Goal: Ask a question: Seek information or help from site administrators or community

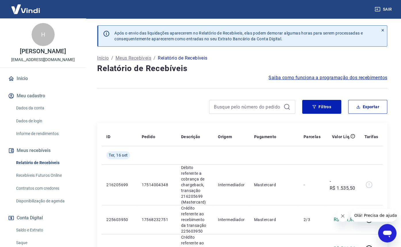
scroll to position [53, 0]
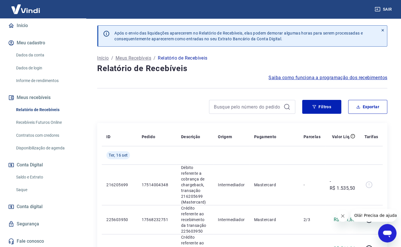
click at [26, 188] on link "Saque" at bounding box center [46, 190] width 65 height 12
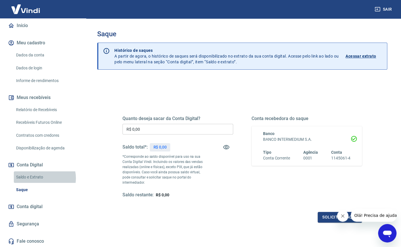
click at [41, 178] on link "Saldo e Extrato" at bounding box center [46, 177] width 65 height 12
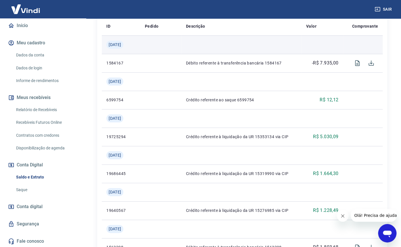
scroll to position [86, 0]
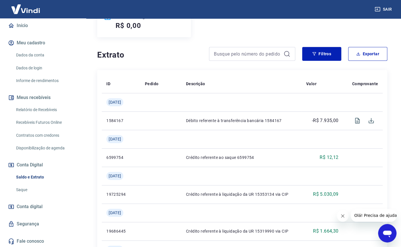
click at [43, 208] on link "Conta digital" at bounding box center [43, 206] width 72 height 13
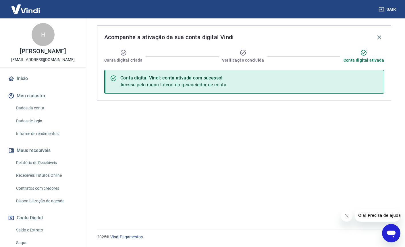
click at [26, 77] on link "Início" at bounding box center [43, 78] width 72 height 13
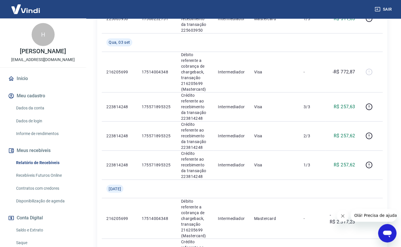
scroll to position [201, 0]
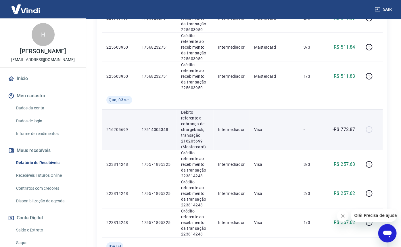
click at [319, 129] on p "-" at bounding box center [311, 130] width 17 height 6
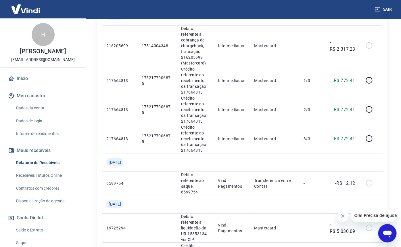
scroll to position [403, 0]
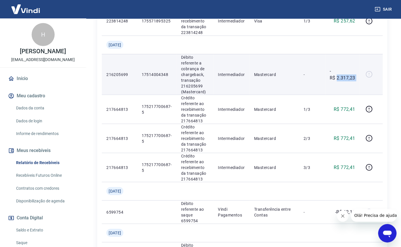
drag, startPoint x: 336, startPoint y: 78, endPoint x: 370, endPoint y: 76, distance: 33.4
click at [370, 76] on tr "216205699 17514004348 Débito referente a cobrança de chargeback, transação 2162…" at bounding box center [242, 74] width 281 height 41
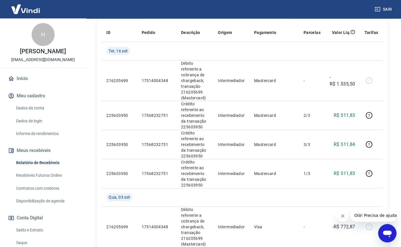
scroll to position [110, 0]
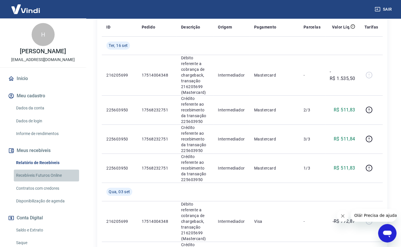
click at [49, 176] on link "Recebíveis Futuros Online" at bounding box center [46, 175] width 65 height 12
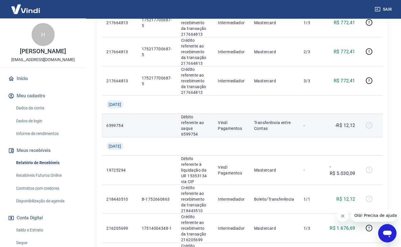
scroll to position [518, 0]
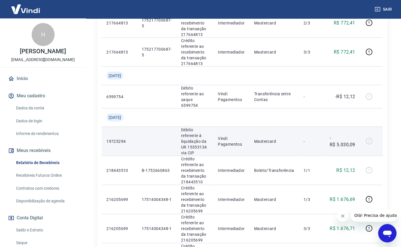
click at [337, 142] on p "-R$ 5.030,09" at bounding box center [342, 141] width 25 height 14
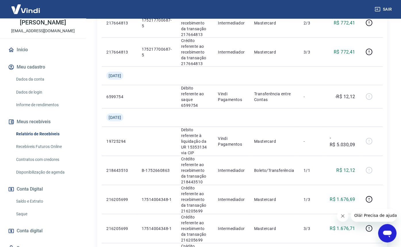
scroll to position [53, 0]
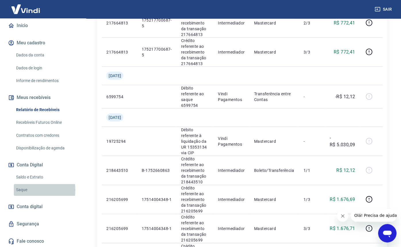
click at [24, 189] on link "Saque" at bounding box center [46, 190] width 65 height 12
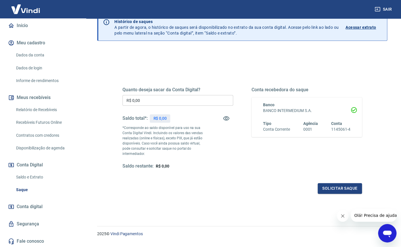
scroll to position [43, 0]
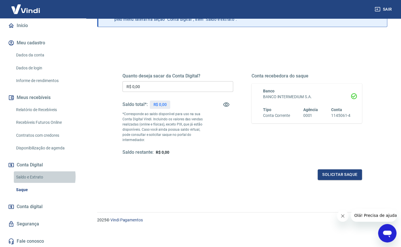
click at [37, 176] on link "Saldo e Extrato" at bounding box center [46, 177] width 65 height 12
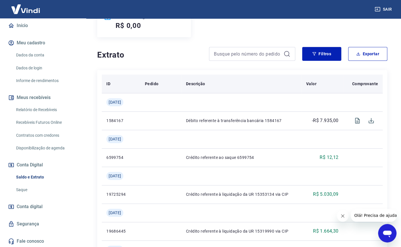
scroll to position [115, 0]
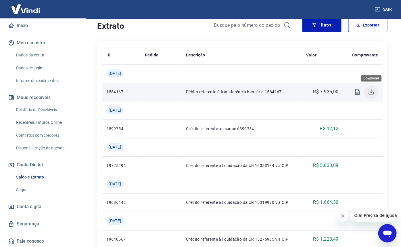
click at [373, 93] on icon "Download" at bounding box center [371, 91] width 7 height 7
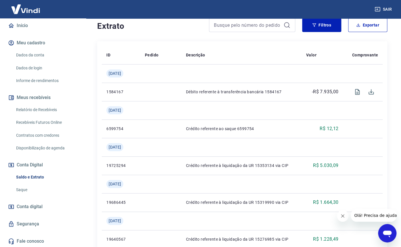
scroll to position [58, 0]
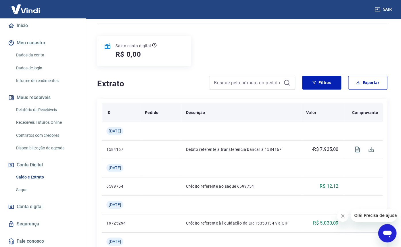
click at [152, 113] on p "Pedido" at bounding box center [152, 113] width 14 height 6
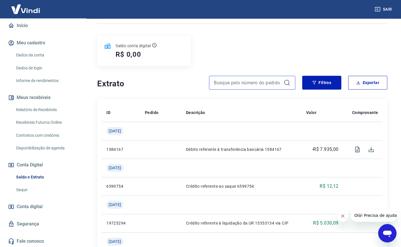
click at [242, 84] on input at bounding box center [247, 82] width 67 height 9
click at [329, 88] on button "Filtros" at bounding box center [321, 83] width 39 height 14
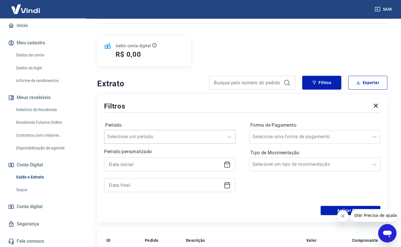
click at [199, 133] on div at bounding box center [164, 137] width 114 height 8
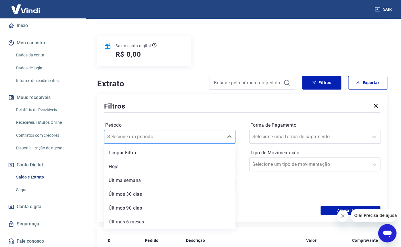
click at [199, 133] on div at bounding box center [164, 137] width 114 height 8
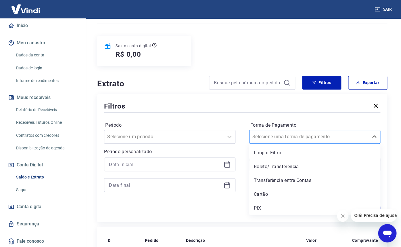
click at [302, 133] on div "Selecione uma forma de pagamento" at bounding box center [309, 136] width 119 height 10
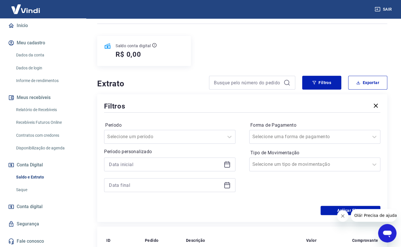
click at [386, 237] on icon "Abrir janela de mensagens" at bounding box center [387, 233] width 10 height 10
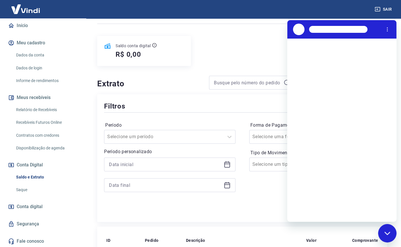
scroll to position [0, 0]
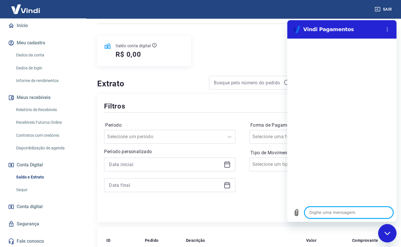
click at [343, 209] on textarea at bounding box center [349, 212] width 89 height 12
type textarea "n"
type textarea "x"
type textarea "nã"
type textarea "x"
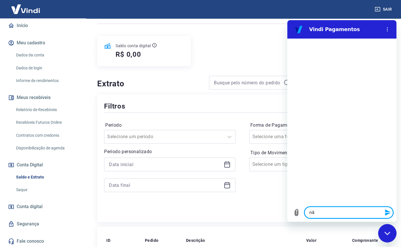
type textarea "não"
type textarea "x"
type textarea "não"
type textarea "x"
type textarea "não r"
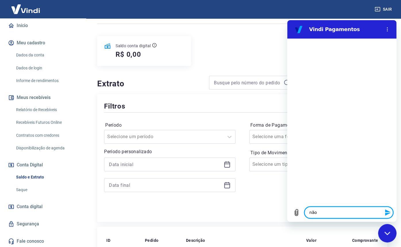
type textarea "x"
type textarea "não re"
type textarea "x"
type textarea "não rec"
type textarea "x"
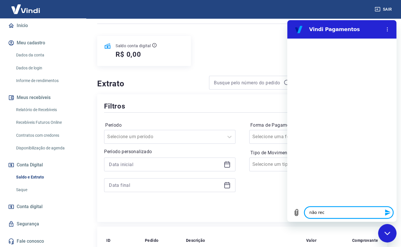
type textarea "não rece"
type textarea "x"
type textarea "não receb"
type textarea "x"
type textarea "não recebi"
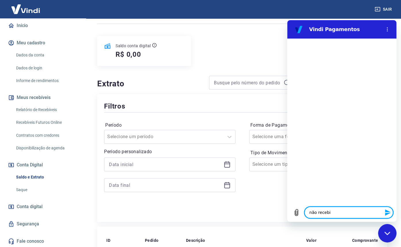
type textarea "x"
type textarea "não recebi"
type textarea "x"
type textarea "não recebi p"
type textarea "x"
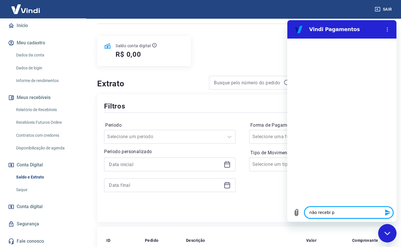
type textarea "não recebi pa"
type textarea "x"
type textarea "não recebi pag"
type textarea "x"
type textarea "não recebi paga"
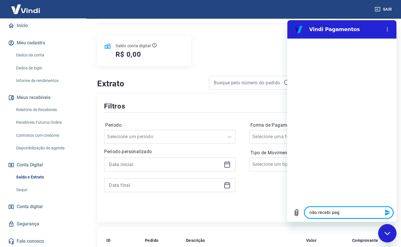
type textarea "x"
type textarea "não recebi pagam"
type textarea "x"
type textarea "não recebi pagame"
type textarea "x"
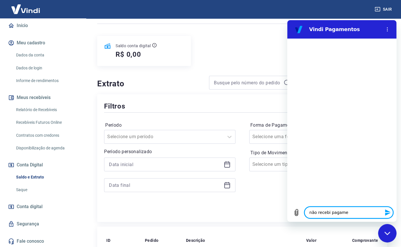
type textarea "não recebi pagamen"
type textarea "x"
type textarea "não recebi pagament"
type textarea "x"
type textarea "não recebi pagamento"
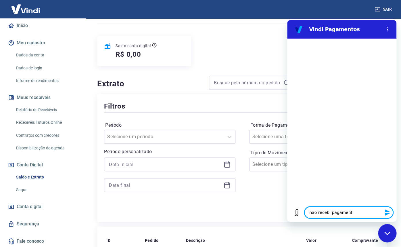
type textarea "x"
type textarea "não recebi pagamento"
type textarea "x"
type textarea "não recebi pagamento f"
type textarea "x"
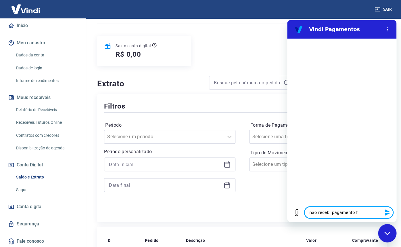
type textarea "não recebi pagamento fa"
type textarea "x"
type textarea "não recebi pagamento fal"
type textarea "x"
type textarea "não recebi pagamento fala"
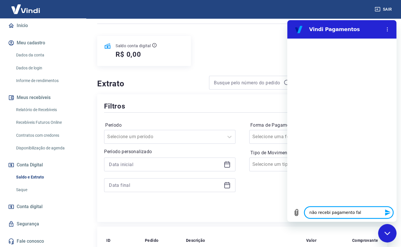
type textarea "x"
type textarea "não recebi pagamento falar"
type textarea "x"
type textarea "não recebi pagamento falar"
type textarea "x"
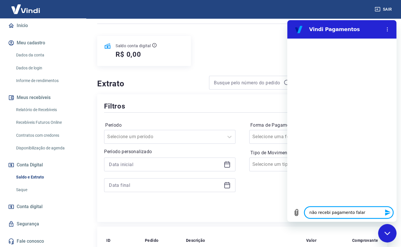
type textarea "não recebi pagamento falar c"
type textarea "x"
type textarea "não recebi pagamento falar co"
type textarea "x"
type textarea "não recebi pagamento falar com"
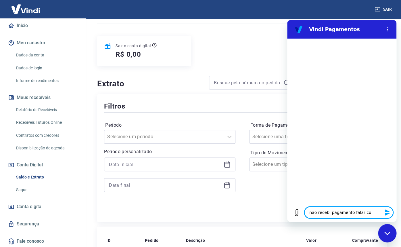
type textarea "x"
type textarea "não recebi pagamento falar com"
type textarea "x"
type textarea "não recebi pagamento falar com a"
type textarea "x"
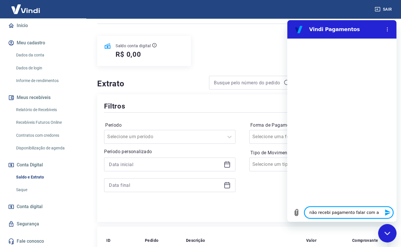
type textarea "não recebi pagamento falar com at"
type textarea "x"
type textarea "não recebi pagamento falar com ate"
type textarea "x"
type textarea "não recebi pagamento falar com aten"
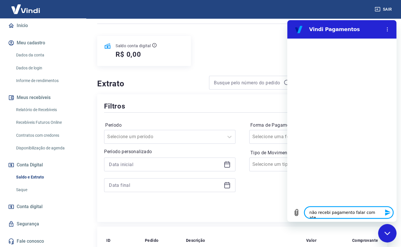
type textarea "x"
type textarea "não recebi pagamento falar com atend"
type textarea "x"
type textarea "não recebi pagamento falar com atende"
type textarea "x"
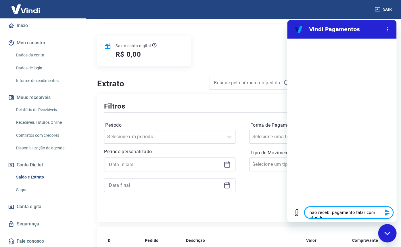
type textarea "não recebi pagamento falar com atenden"
type textarea "x"
type textarea "não recebi pagamento falar com atendent"
type textarea "x"
type textarea "não recebi pagamento falar com atendente"
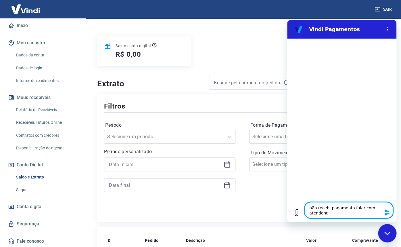
type textarea "x"
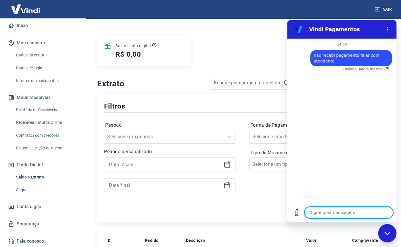
type textarea "x"
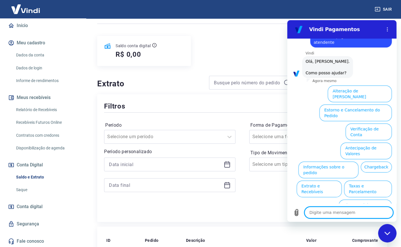
scroll to position [18, 0]
type textarea "f"
type textarea "x"
type textarea "fa"
type textarea "x"
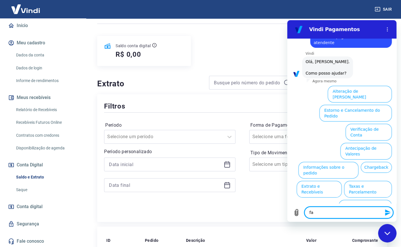
type textarea "fal"
type textarea "x"
type textarea "fala"
type textarea "x"
type textarea "falar"
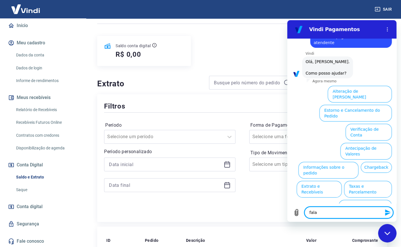
type textarea "x"
type textarea "falar"
type textarea "x"
type textarea "falar c"
type textarea "x"
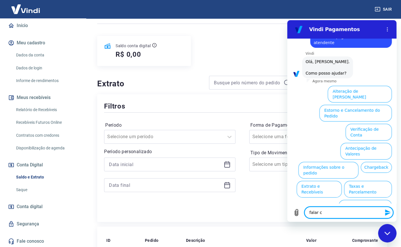
type textarea "falar co"
type textarea "x"
type textarea "falar com"
type textarea "x"
type textarea "falar com"
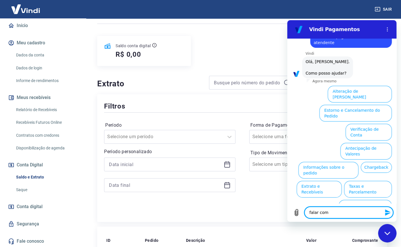
type textarea "x"
type textarea "falar com a"
type textarea "x"
type textarea "falar com at"
type textarea "x"
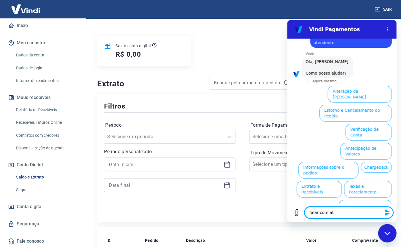
type textarea "falar com ate"
type textarea "x"
type textarea "falar com aten"
type textarea "x"
type textarea "falar com atend"
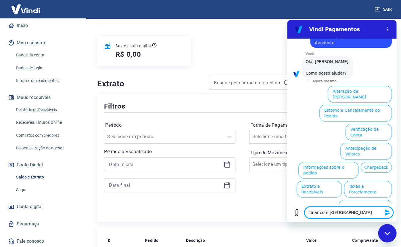
type textarea "x"
type textarea "falar com atende"
type textarea "x"
type textarea "falar com atenden"
type textarea "x"
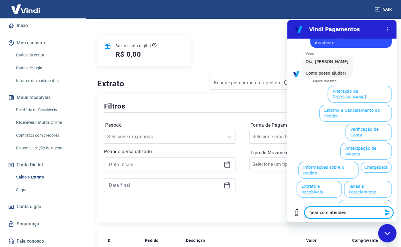
type textarea "falar com atendent"
type textarea "x"
type textarea "falar com atendente"
type textarea "x"
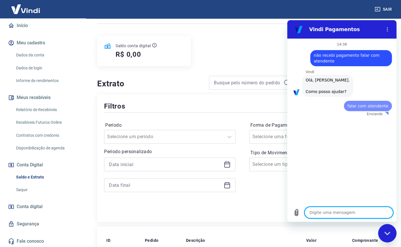
scroll to position [0, 0]
type textarea "x"
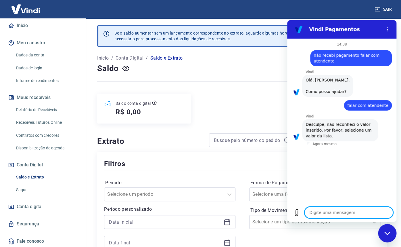
scroll to position [115, 0]
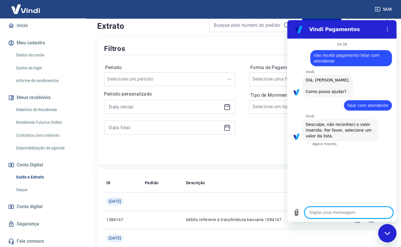
click at [339, 211] on textarea at bounding box center [349, 212] width 89 height 12
type textarea "."
type textarea "x"
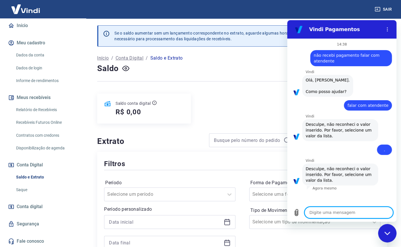
scroll to position [86, 0]
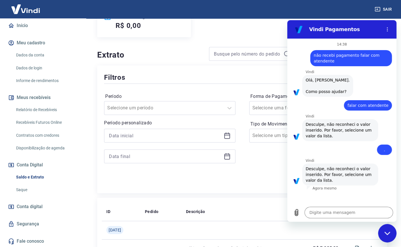
click at [370, 193] on div "14:38 diz: não recebi pagamento falar com atendente Enviado · Agora mesmo Vindi…" at bounding box center [341, 121] width 109 height 164
drag, startPoint x: 380, startPoint y: 167, endPoint x: 358, endPoint y: 219, distance: 56.3
click at [358, 219] on div "14:38 diz: não recebi pagamento falar com atendente Enviado · Agora mesmo Vindi…" at bounding box center [341, 130] width 109 height 183
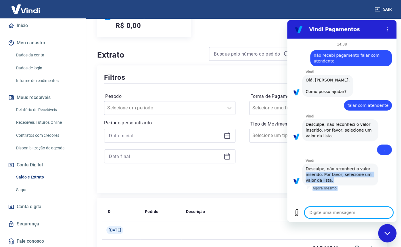
click at [347, 211] on textarea at bounding box center [349, 212] width 89 height 12
type textarea "r"
type textarea "x"
type textarea "re"
type textarea "x"
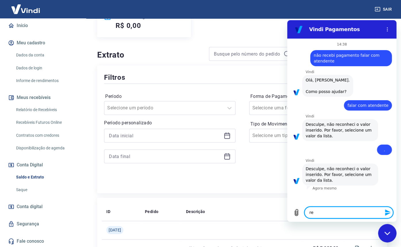
type textarea "rec"
type textarea "x"
type textarea "rece"
type textarea "x"
type textarea "receb"
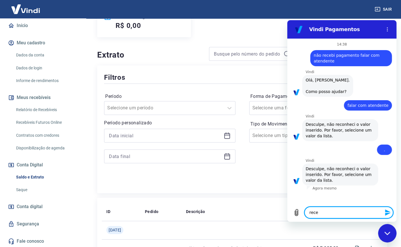
type textarea "x"
type textarea "recebi"
type textarea "x"
type textarea "recebiv"
type textarea "x"
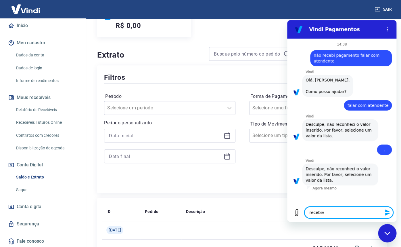
type textarea "recebive"
type textarea "x"
type textarea "recebivei"
type textarea "x"
type textarea "recebiveis"
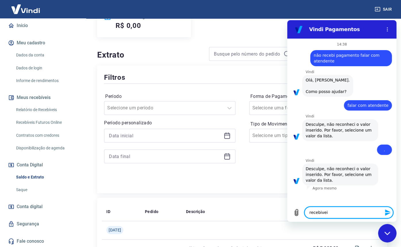
type textarea "x"
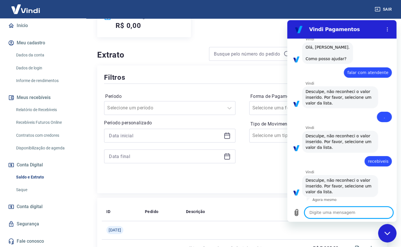
scroll to position [0, 0]
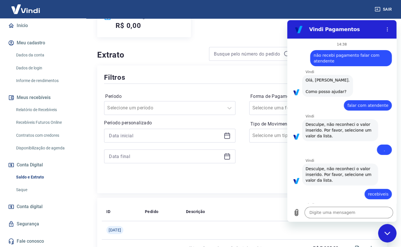
click at [351, 61] on span "não recebi pagamento falar com atendente" at bounding box center [351, 58] width 75 height 12
click at [389, 233] on icon "Fechar janela de mensagens" at bounding box center [387, 232] width 6 height 3
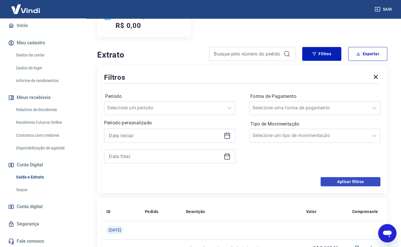
scroll to position [173, 0]
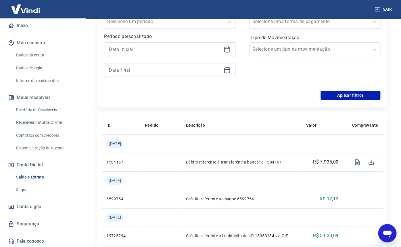
click at [389, 232] on icon "Abrir janela de mensagens" at bounding box center [387, 233] width 9 height 7
type textarea "x"
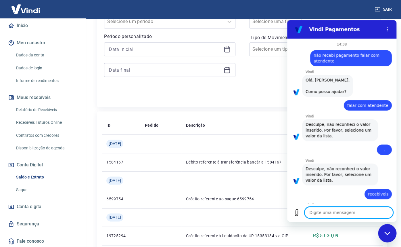
scroll to position [0, 0]
click at [388, 30] on icon "Menu de opções" at bounding box center [387, 29] width 5 height 5
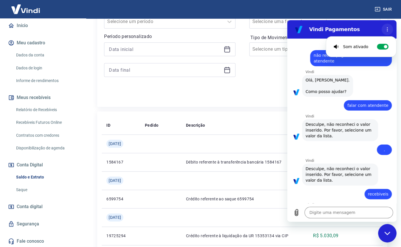
click at [388, 30] on icon "Menu de opções" at bounding box center [387, 29] width 5 height 5
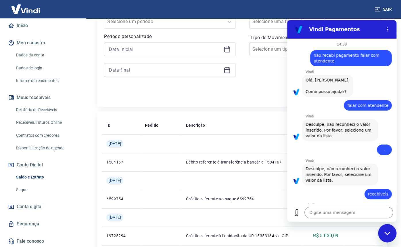
scroll to position [33, 0]
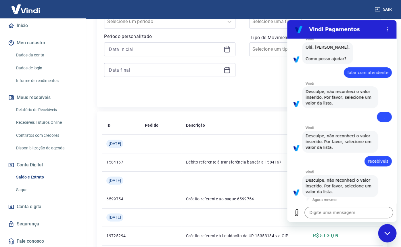
drag, startPoint x: 393, startPoint y: 157, endPoint x: 291, endPoint y: 22, distance: 169.2
click at [338, 212] on textarea at bounding box center [349, 212] width 89 height 12
type textarea "o"
type textarea "x"
type textarea "oi"
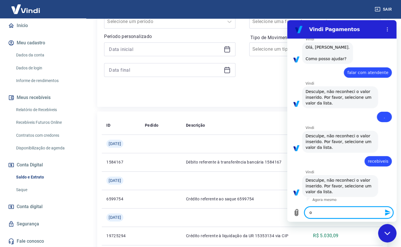
type textarea "x"
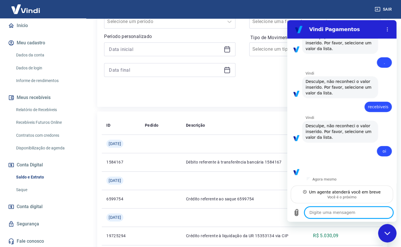
scroll to position [87, 0]
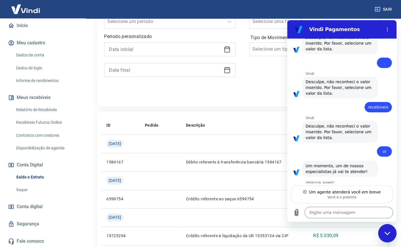
type textarea "x"
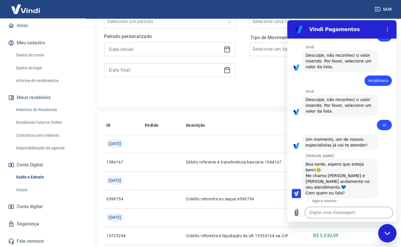
scroll to position [115, 0]
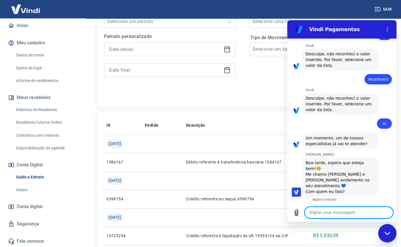
click at [330, 216] on textarea at bounding box center [349, 212] width 89 height 12
type textarea "h"
type textarea "x"
type textarea "hn"
type textarea "x"
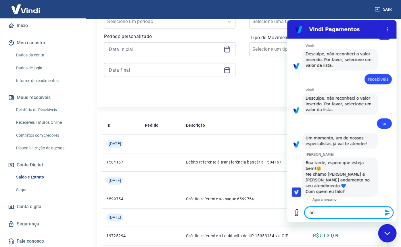
type textarea "hnr"
type textarea "x"
type textarea "hn"
type textarea "x"
type textarea "h"
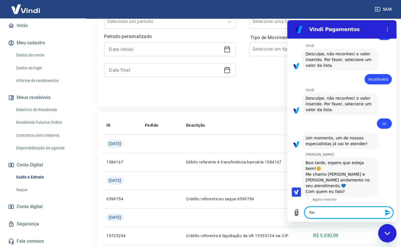
type textarea "x"
type textarea "he"
type textarea "x"
type textarea "hen"
type textarea "x"
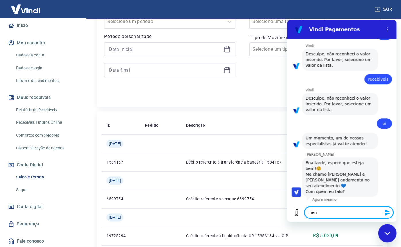
type textarea "henr"
type textarea "x"
type textarea "henry"
type textarea "x"
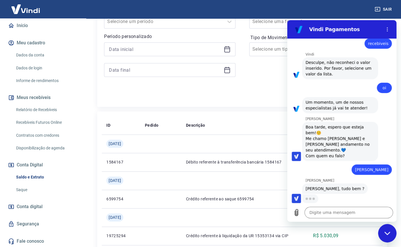
scroll to position [150, 0]
type textarea "x"
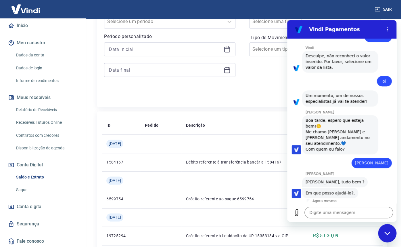
scroll to position [158, 0]
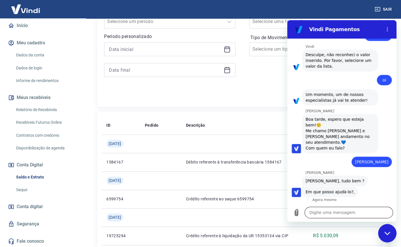
click at [330, 214] on textarea at bounding box center [349, 212] width 89 height 12
type textarea "n"
type textarea "x"
type textarea "nã"
type textarea "x"
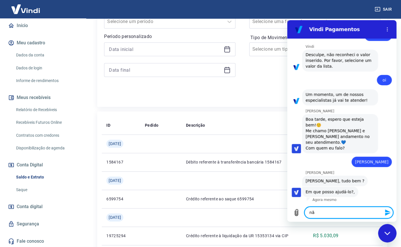
type textarea "não"
type textarea "x"
type textarea "não"
type textarea "x"
type textarea "não r"
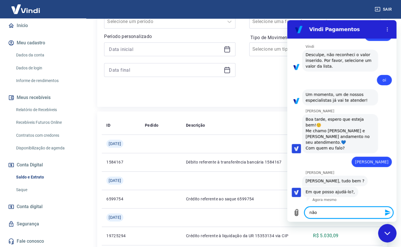
type textarea "x"
type textarea "não re"
type textarea "x"
type textarea "não rec"
type textarea "x"
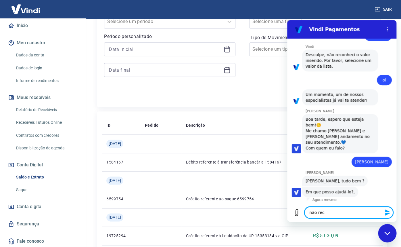
type textarea "não rece"
type textarea "x"
type textarea "não receb"
type textarea "x"
type textarea "não recebi"
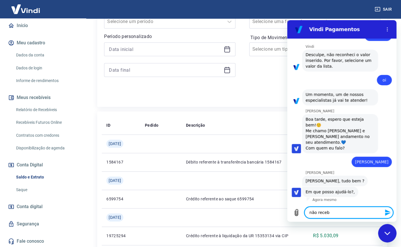
type textarea "x"
type textarea "não recebi"
type textarea "x"
type textarea "não recebi o"
type textarea "x"
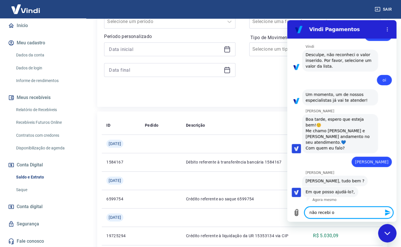
type textarea "não recebi o"
type textarea "x"
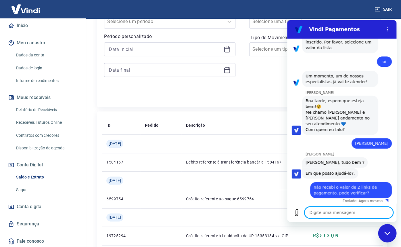
scroll to position [178, 0]
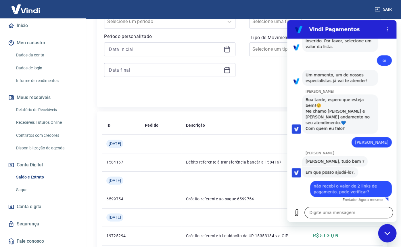
click at [336, 210] on textarea at bounding box center [349, 212] width 89 height 12
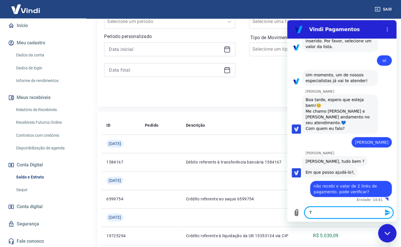
click at [318, 213] on textarea "T" at bounding box center [349, 212] width 89 height 12
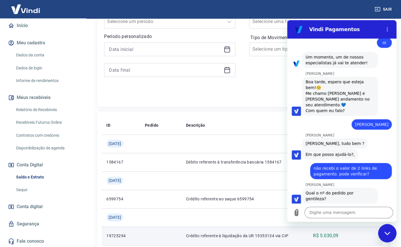
scroll to position [197, 0]
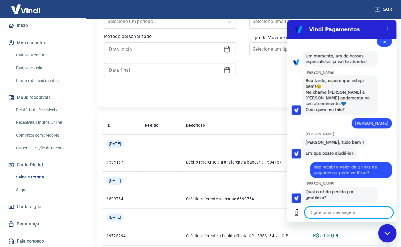
click at [332, 210] on textarea at bounding box center [349, 212] width 89 height 12
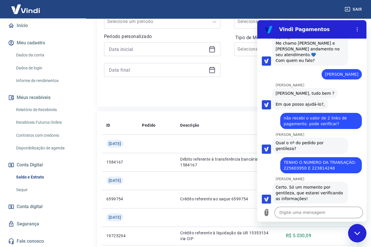
scroll to position [247, 0]
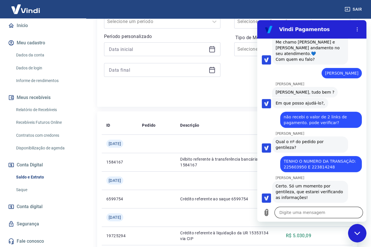
click at [300, 214] on textarea at bounding box center [319, 212] width 89 height 12
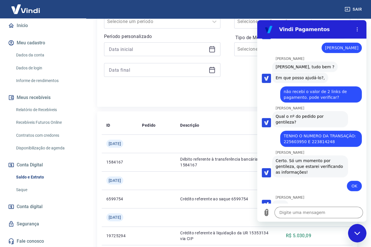
scroll to position [271, 0]
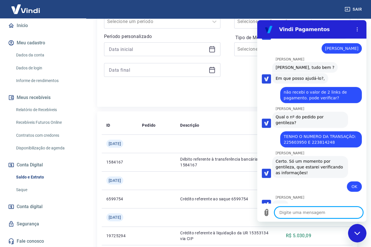
click at [318, 210] on textarea at bounding box center [319, 212] width 89 height 12
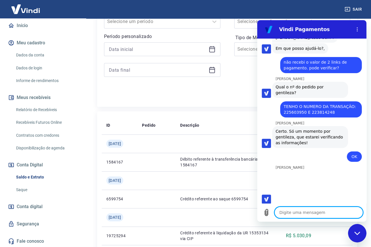
scroll to position [302, 0]
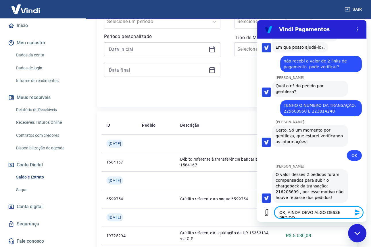
click at [287, 213] on textarea "OK, AINDA DEVO ALGO DESSE PEDIDO" at bounding box center [319, 212] width 89 height 12
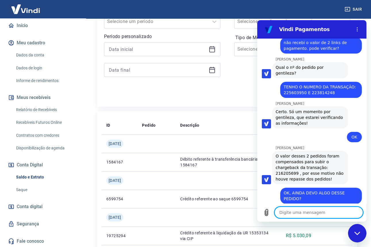
scroll to position [322, 0]
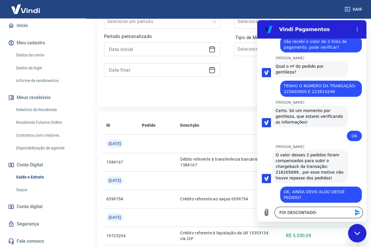
drag, startPoint x: 317, startPoint y: 213, endPoint x: 322, endPoint y: 213, distance: 4.9
click at [317, 213] on textarea "FOI DESCONTADO:" at bounding box center [319, 212] width 89 height 12
paste textarea "R$ 2.317,23"
click at [314, 212] on textarea "FOI DESCONTADO: R$ 2.317,23" at bounding box center [319, 212] width 89 height 12
click at [341, 212] on textarea "FOI DESCONTADO: R$ 2.317,23" at bounding box center [319, 212] width 89 height 12
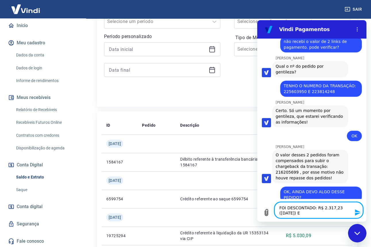
click at [312, 213] on textarea "FOI DESCONTADO: R$ 2.317,23 (24/07/2025) E" at bounding box center [319, 210] width 89 height 16
paste textarea "R$ 1.535,50"
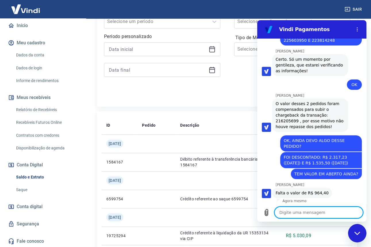
scroll to position [374, 0]
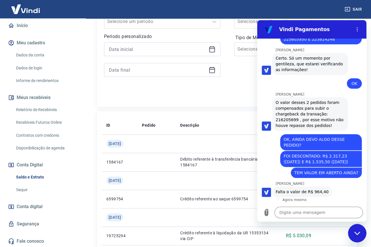
drag, startPoint x: 284, startPoint y: 151, endPoint x: 306, endPoint y: 162, distance: 24.4
click at [306, 162] on span "FOI DESCONTADO: R$ 2.317,23 (24/07/2025) E R$ 1.535,50 (16/09/2025)" at bounding box center [321, 159] width 75 height 12
click at [308, 163] on span "FOI DESCONTADO: R$ 2.317,23 (24/07/2025) E R$ 1.535,50 (16/09/2025)" at bounding box center [321, 159] width 75 height 12
drag, startPoint x: 309, startPoint y: 161, endPoint x: 280, endPoint y: 149, distance: 31.2
click at [280, 151] on div "diz: FOI DESCONTADO: R$ 2.317,23 (24/07/2025) E R$ 1.535,50 (16/09/2025)" at bounding box center [321, 159] width 82 height 16
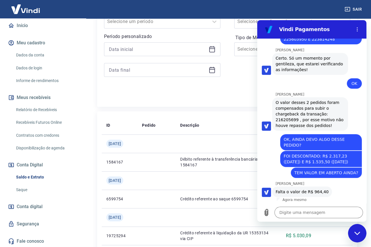
copy span "FOI DESCONTADO: R$ 2.317,23 (24/07/2025) E R$ 1.535,50 (16/09/2025)"
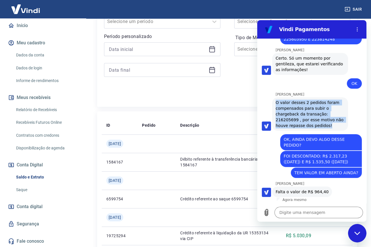
drag, startPoint x: 275, startPoint y: 96, endPoint x: 334, endPoint y: 121, distance: 64.1
click at [334, 121] on div "Gabrielle Jeronymo diz: O valor desses 2 pedidos foram compensados para subir o…" at bounding box center [310, 113] width 76 height 33
copy span "O valor desses 2 pedidos foram compensados para subir o chargeback da transação…"
drag, startPoint x: 284, startPoint y: 149, endPoint x: 309, endPoint y: 161, distance: 27.9
click at [309, 161] on span "FOI DESCONTADO: R$ 2.317,23 (24/07/2025) E R$ 1.535,50 (16/09/2025)" at bounding box center [321, 159] width 75 height 12
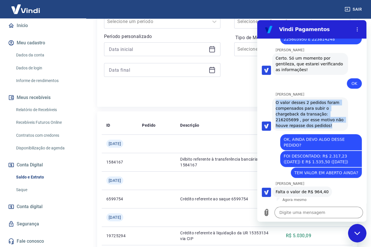
copy span "FOI DESCONTADO: R$ 2.317,23 (24/07/2025) E R$ 1.535,50 (16/09/2025)"
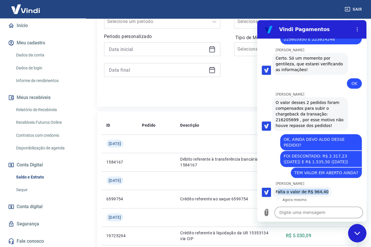
drag, startPoint x: 276, startPoint y: 191, endPoint x: 321, endPoint y: 190, distance: 44.9
click at [321, 190] on span "Falta o valor de R$ 964,40" at bounding box center [302, 192] width 53 height 6
copy span "alta o valor de R$ 964,40"
click at [303, 210] on textarea at bounding box center [319, 212] width 89 height 12
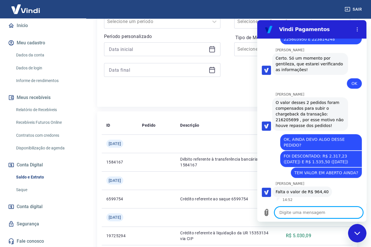
click at [298, 214] on textarea at bounding box center [319, 212] width 89 height 12
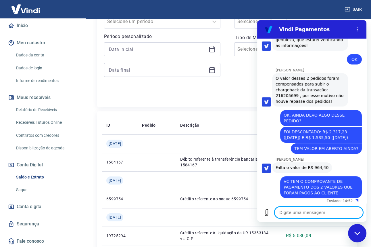
scroll to position [400, 0]
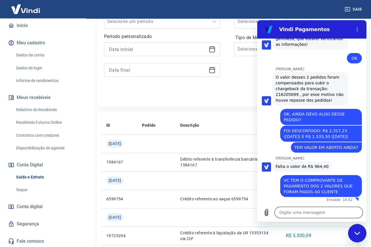
click at [306, 213] on textarea at bounding box center [319, 212] width 89 height 12
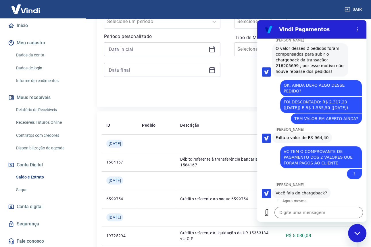
scroll to position [430, 0]
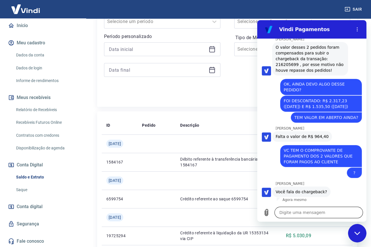
click at [309, 213] on textarea at bounding box center [319, 212] width 89 height 12
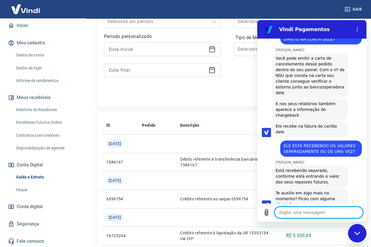
scroll to position [642, 0]
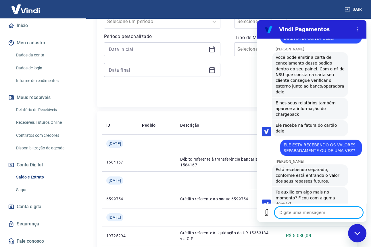
click at [320, 210] on textarea at bounding box center [319, 212] width 89 height 12
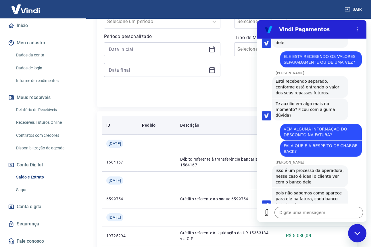
scroll to position [731, 0]
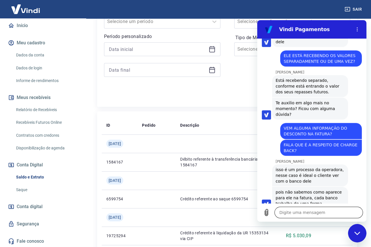
click at [302, 212] on textarea at bounding box center [319, 212] width 89 height 12
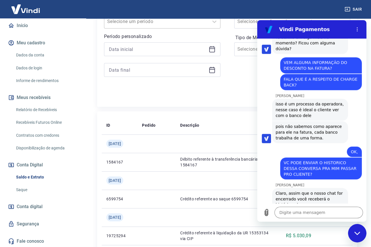
scroll to position [798, 0]
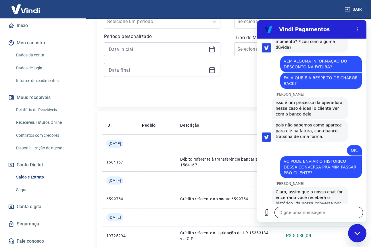
click at [300, 215] on textarea at bounding box center [319, 212] width 89 height 12
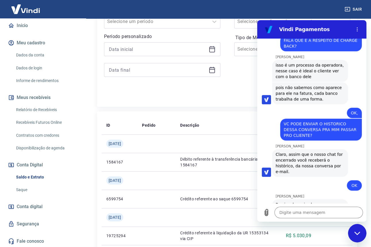
scroll to position [837, 0]
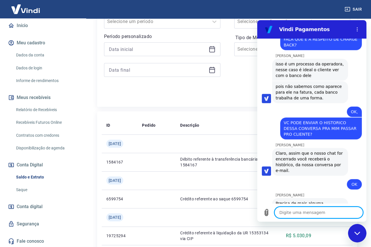
click at [318, 216] on textarea at bounding box center [319, 212] width 89 height 12
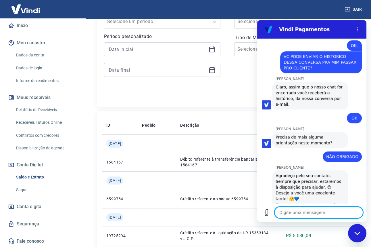
scroll to position [904, 0]
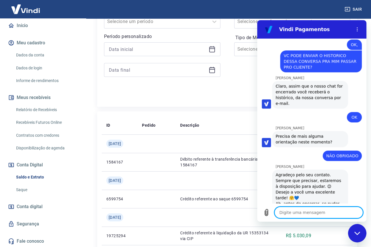
click at [311, 214] on textarea at bounding box center [319, 212] width 89 height 12
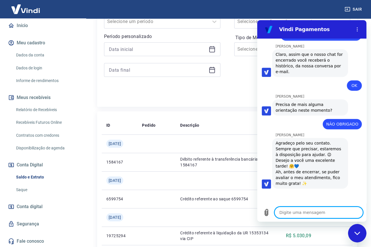
scroll to position [950, 0]
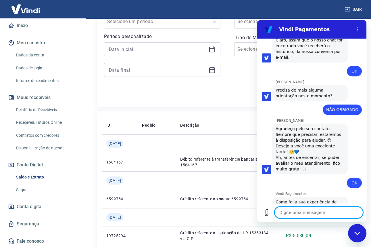
click at [318, 220] on button "Boa 👍" at bounding box center [323, 228] width 23 height 17
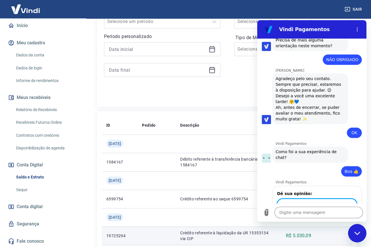
scroll to position [999, 0]
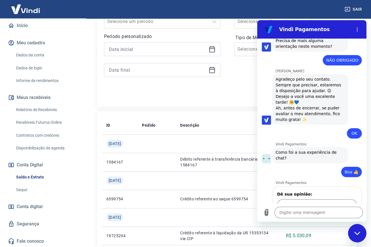
click at [348, 216] on button "Enviar" at bounding box center [346, 222] width 22 height 12
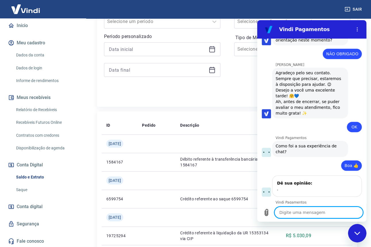
scroll to position [1007, 0]
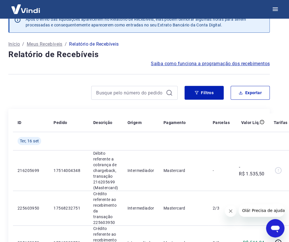
scroll to position [12, 5]
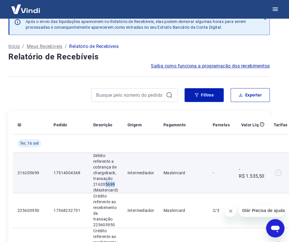
drag, startPoint x: 104, startPoint y: 184, endPoint x: 112, endPoint y: 183, distance: 8.7
click at [112, 183] on p "Débito referente a cobrança de chargeback, transação 216205699 (Mastercard)" at bounding box center [105, 173] width 25 height 40
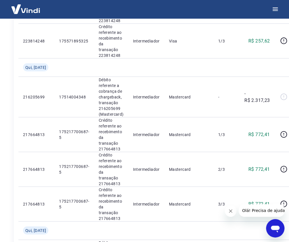
scroll to position [385, 0]
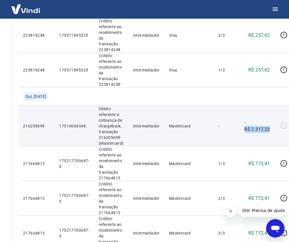
drag, startPoint x: 242, startPoint y: 129, endPoint x: 271, endPoint y: 130, distance: 29.4
click at [263, 130] on td "-R$ 2.317,23" at bounding box center [257, 126] width 35 height 41
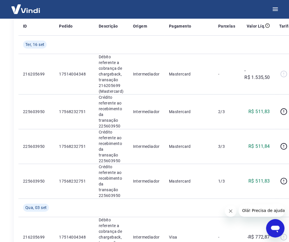
scroll to position [46, 0]
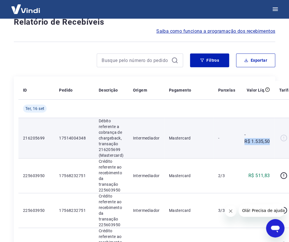
drag, startPoint x: 242, startPoint y: 141, endPoint x: 267, endPoint y: 140, distance: 25.0
click at [263, 140] on p "-R$ 1.535,50" at bounding box center [256, 138] width 25 height 14
copy p "R$ 1.535,50"
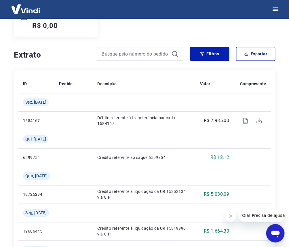
scroll to position [115, 0]
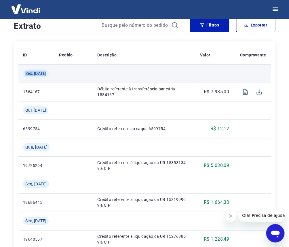
drag, startPoint x: 25, startPoint y: 74, endPoint x: 54, endPoint y: 74, distance: 28.8
click at [54, 74] on td "Sex, [DATE]" at bounding box center [36, 73] width 36 height 18
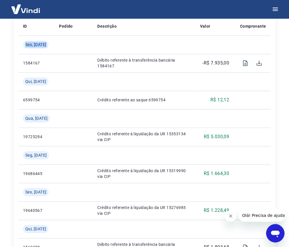
scroll to position [173, 0]
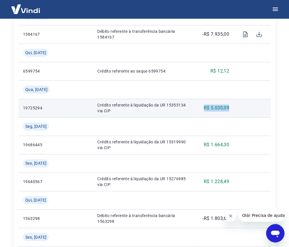
drag, startPoint x: 203, startPoint y: 107, endPoint x: 237, endPoint y: 107, distance: 34.2
click at [237, 107] on tr "19725294 Crédito referente à liquidação da UR 15353134 via CIP R$ 5.030,09" at bounding box center [144, 108] width 252 height 18
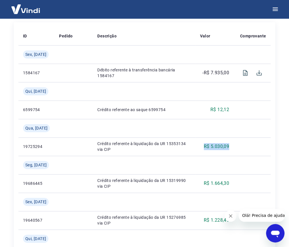
scroll to position [0, 0]
